Goal: Navigation & Orientation: Understand site structure

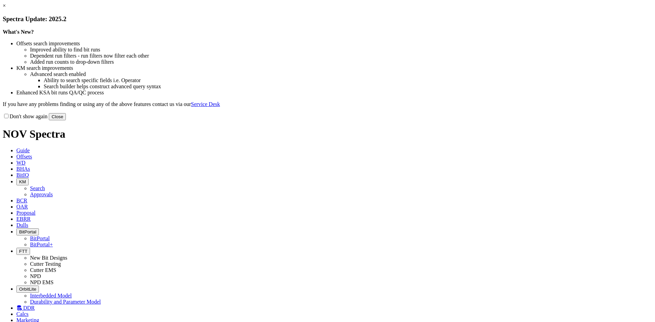
click at [66, 120] on button "Close" at bounding box center [57, 116] width 17 height 7
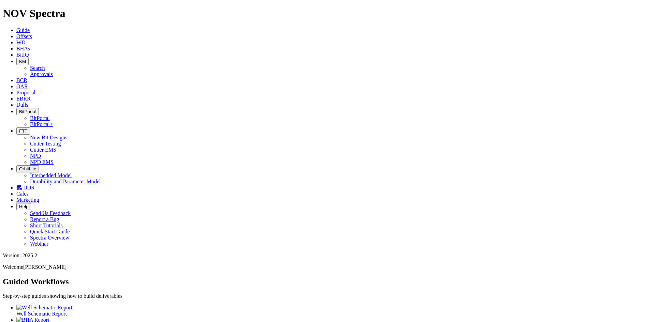
click at [28, 102] on span "Dulls" at bounding box center [22, 105] width 12 height 6
click at [31, 96] on link "EBRR" at bounding box center [23, 99] width 14 height 6
click at [35, 90] on link "Proposal" at bounding box center [25, 93] width 19 height 6
click at [28, 84] on span "OAR" at bounding box center [22, 87] width 12 height 6
click at [16, 52] on icon at bounding box center [16, 55] width 0 height 6
